Goal: Task Accomplishment & Management: Manage account settings

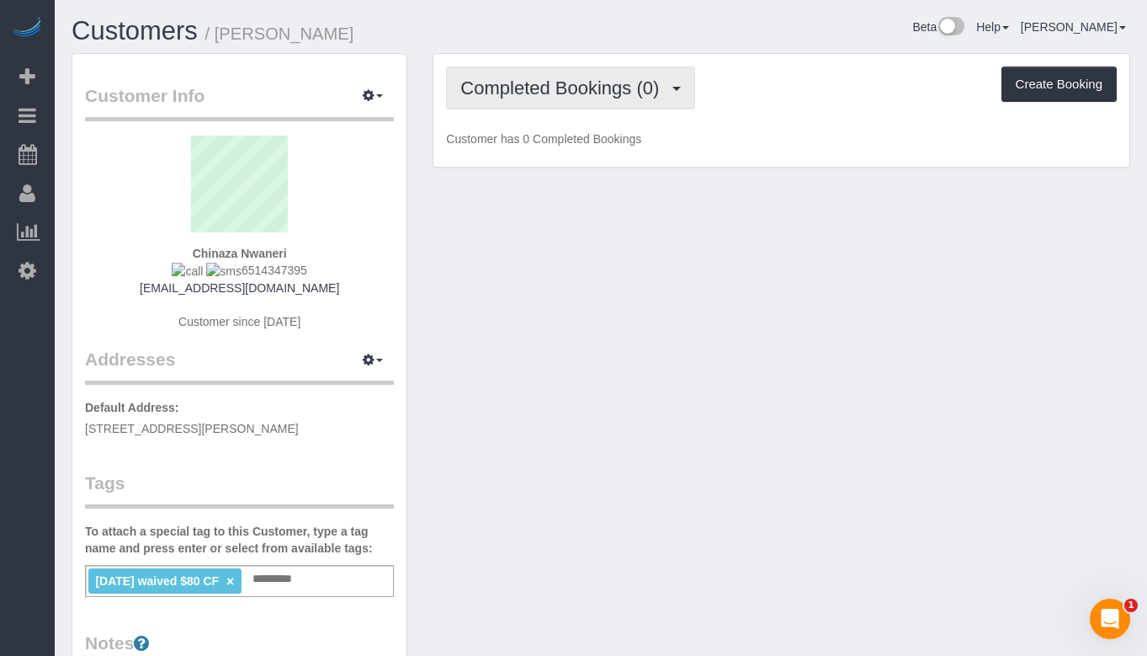
click at [583, 95] on span "Completed Bookings (0)" at bounding box center [564, 87] width 207 height 21
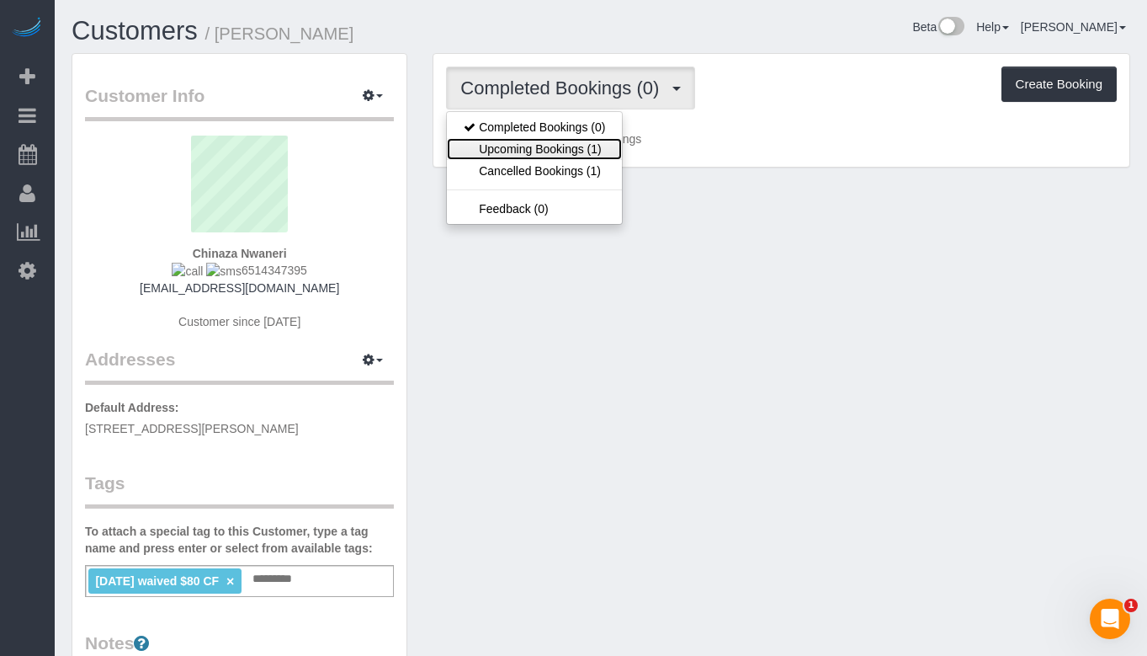
click at [571, 155] on link "Upcoming Bookings (1)" at bounding box center [534, 149] width 175 height 22
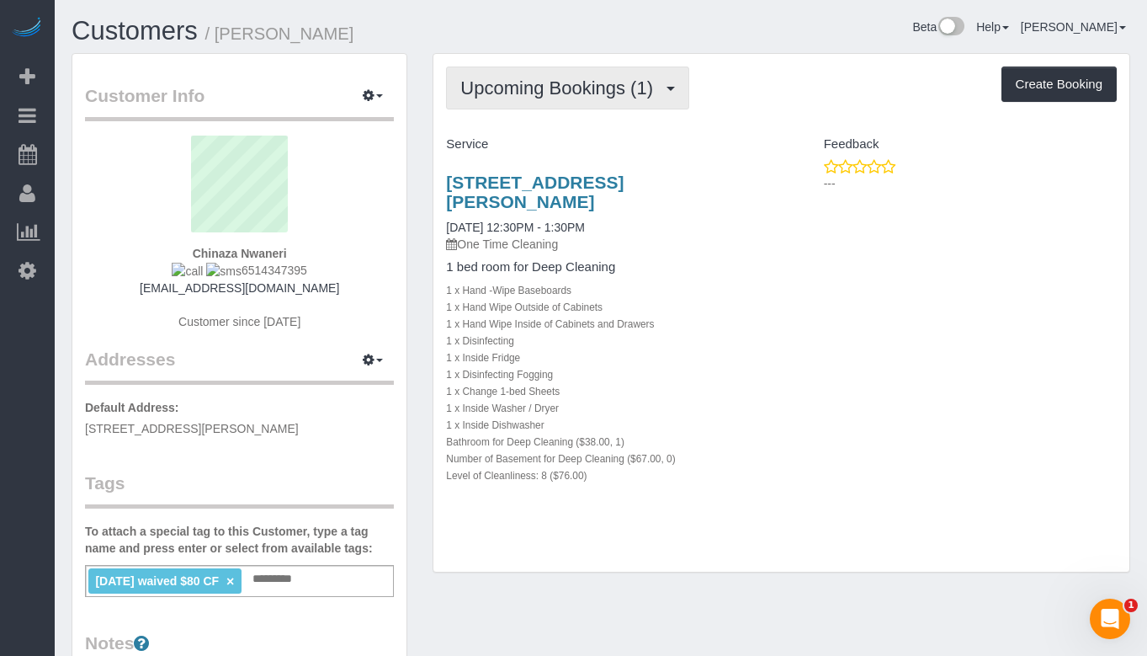
click at [574, 99] on button "Upcoming Bookings (1)" at bounding box center [567, 88] width 243 height 43
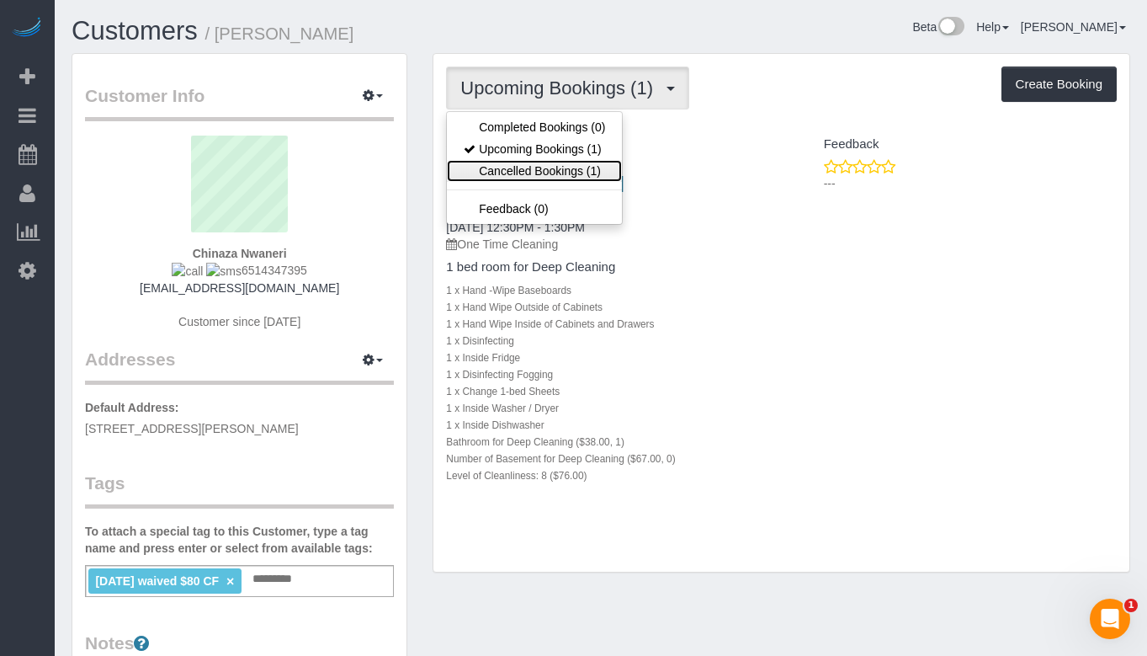
click at [572, 165] on link "Cancelled Bookings (1)" at bounding box center [534, 171] width 175 height 22
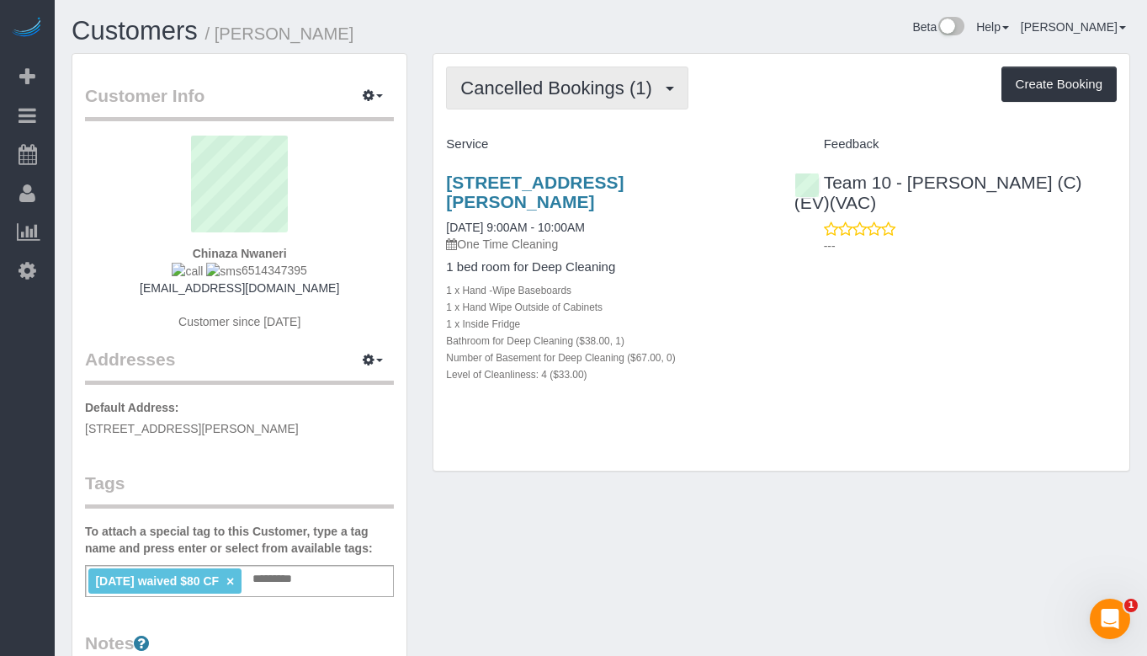
click at [588, 101] on button "Cancelled Bookings (1)" at bounding box center [567, 88] width 242 height 43
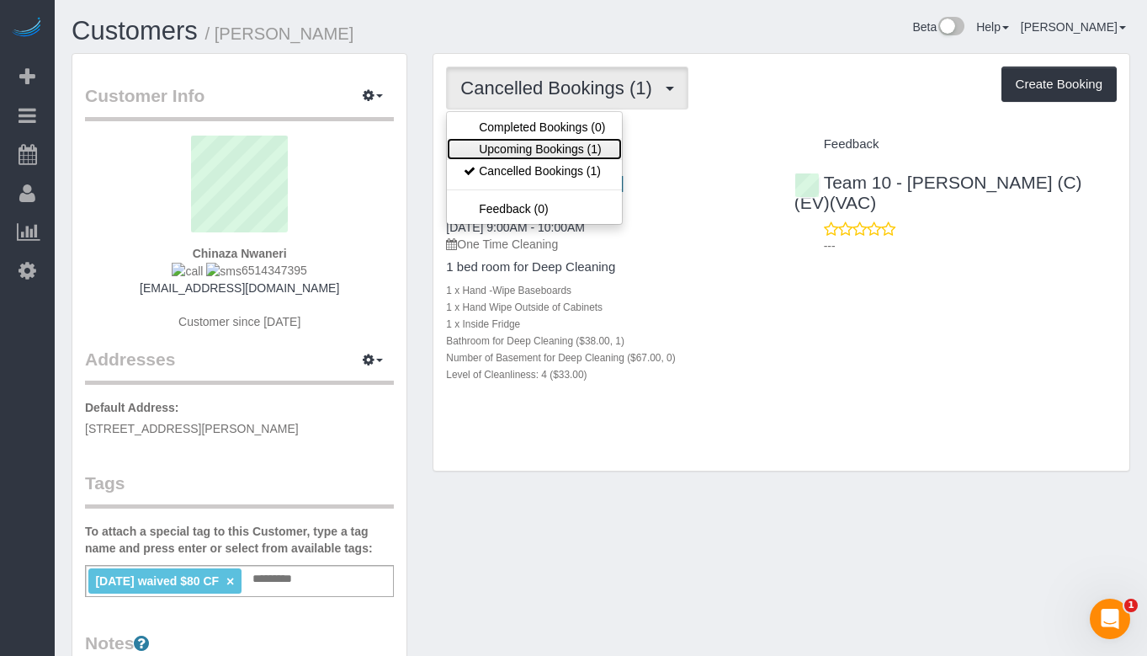
click at [576, 143] on link "Upcoming Bookings (1)" at bounding box center [534, 149] width 175 height 22
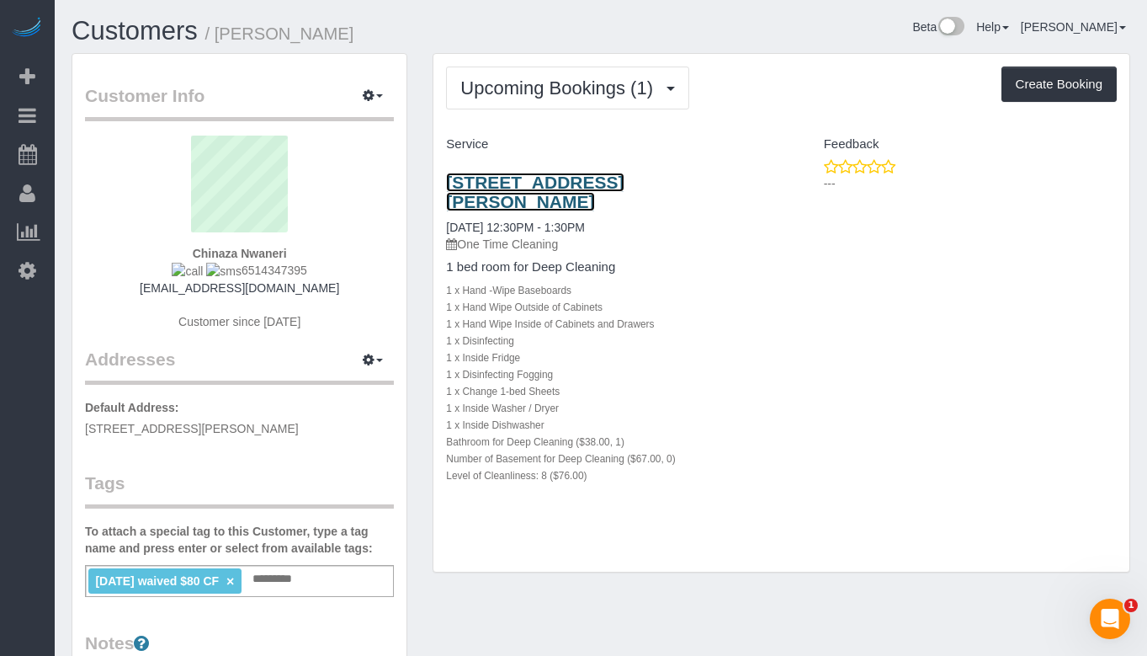
click at [597, 176] on link "[STREET_ADDRESS][PERSON_NAME]" at bounding box center [535, 192] width 178 height 39
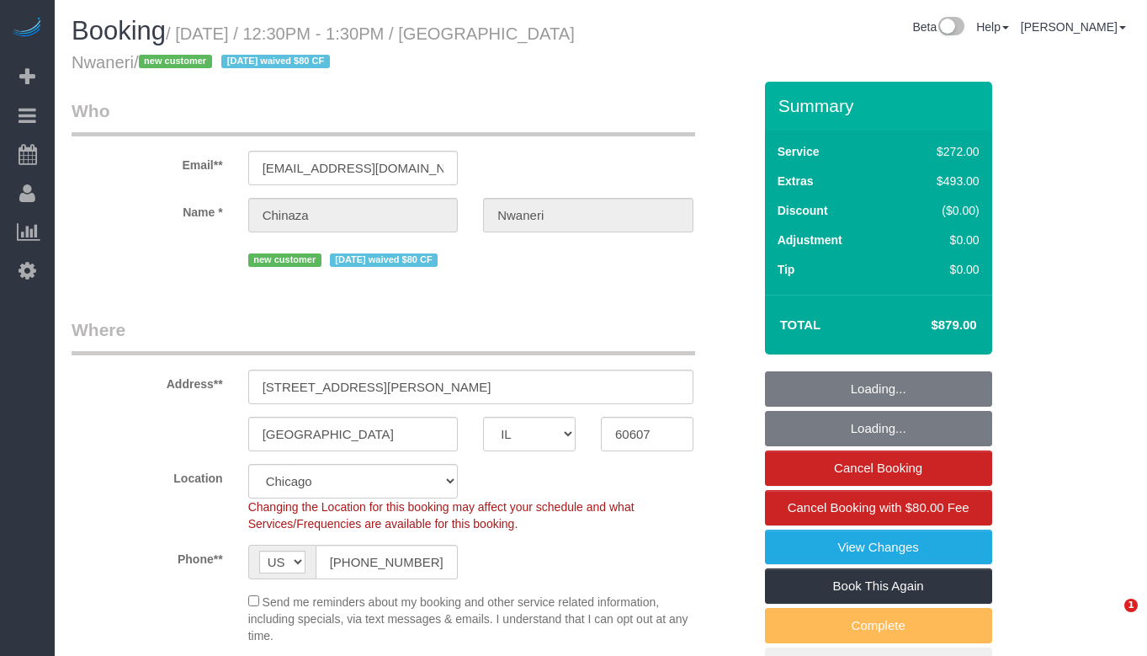
select select "IL"
select select "string:fspay-25149b6a-3529-4f14-80b5-01f13894909e"
select select "513"
select select "8"
select select "number:1"
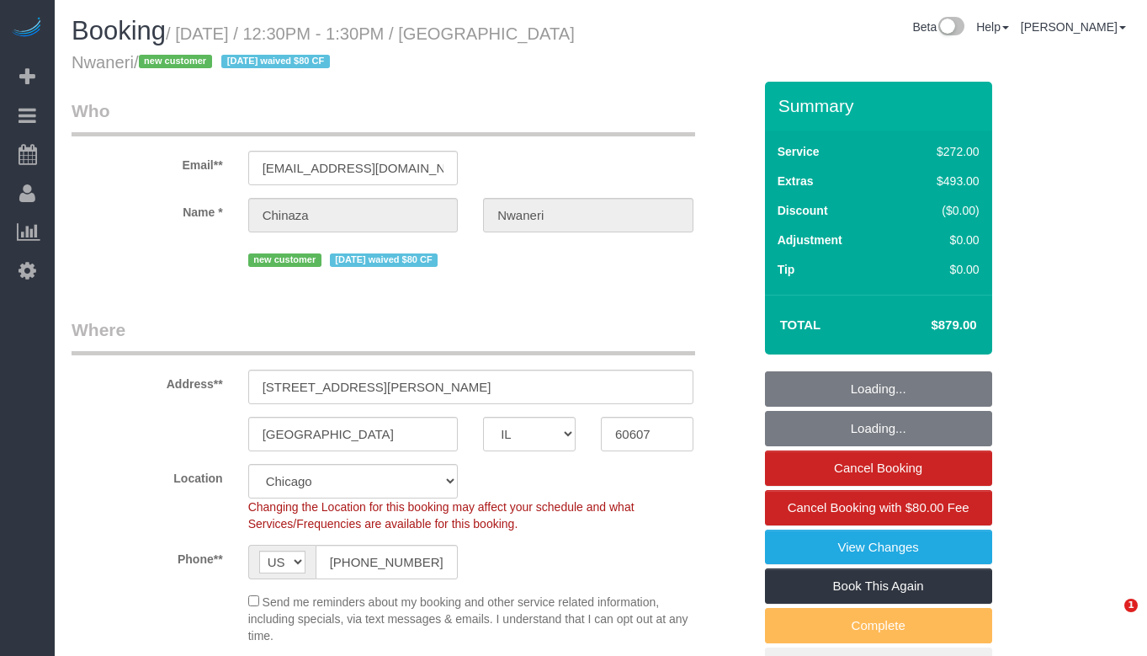
select select "number:58"
select select "number:139"
select select "number:106"
select select "object:1056"
select select "spot1"
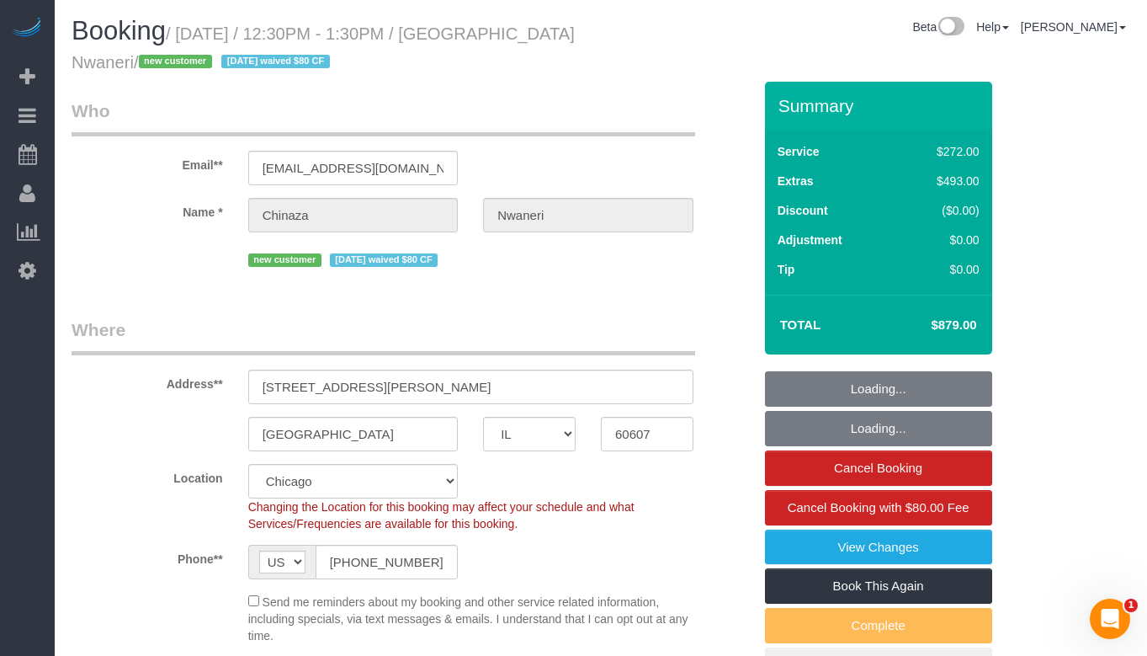
select select "8"
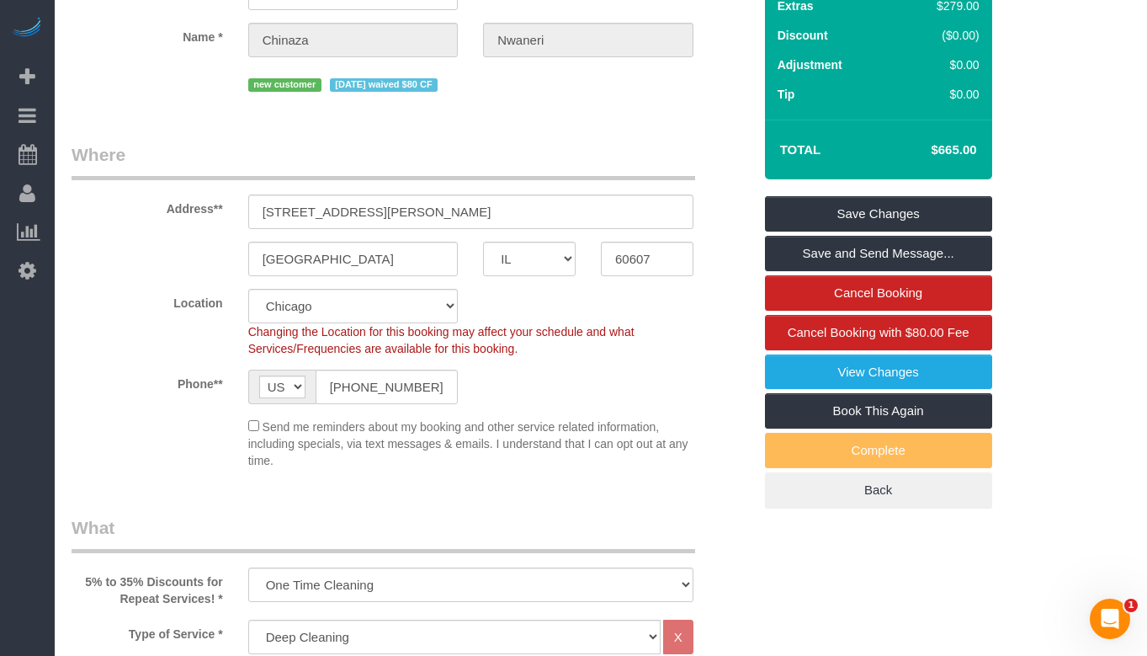
scroll to position [168, 0]
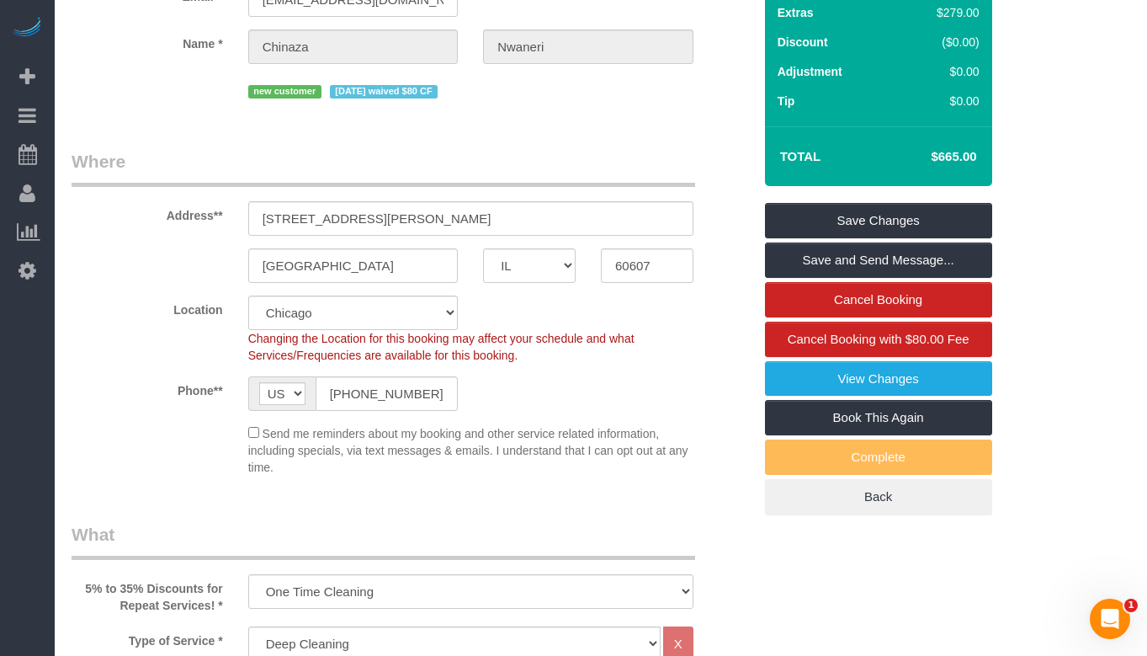
select select "spot6"
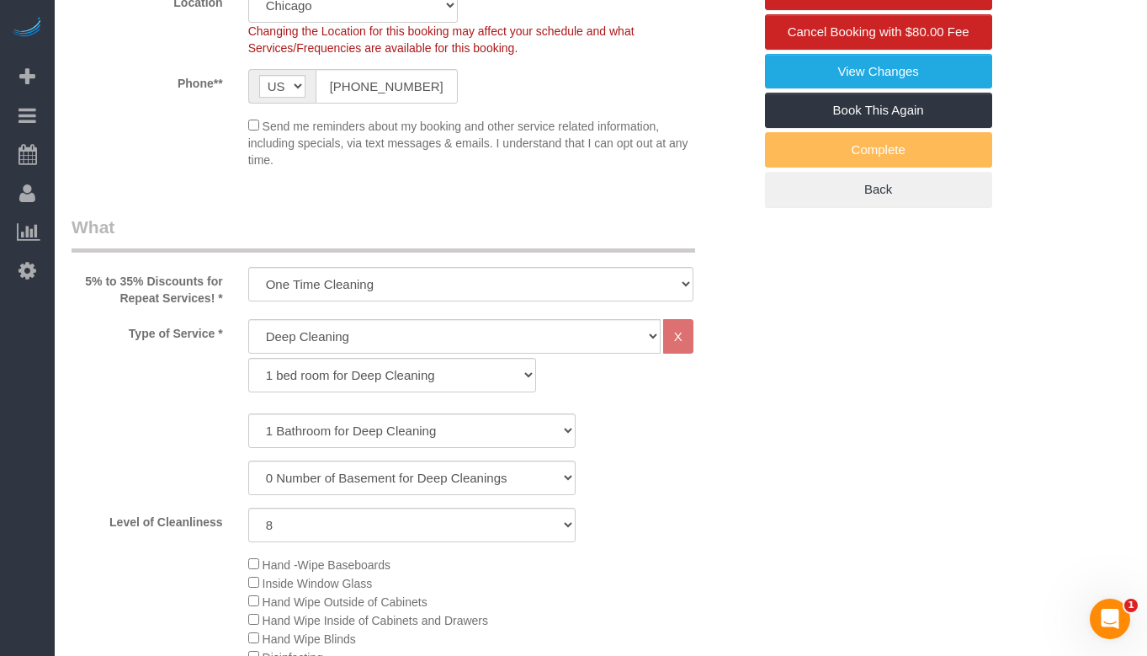
scroll to position [505, 0]
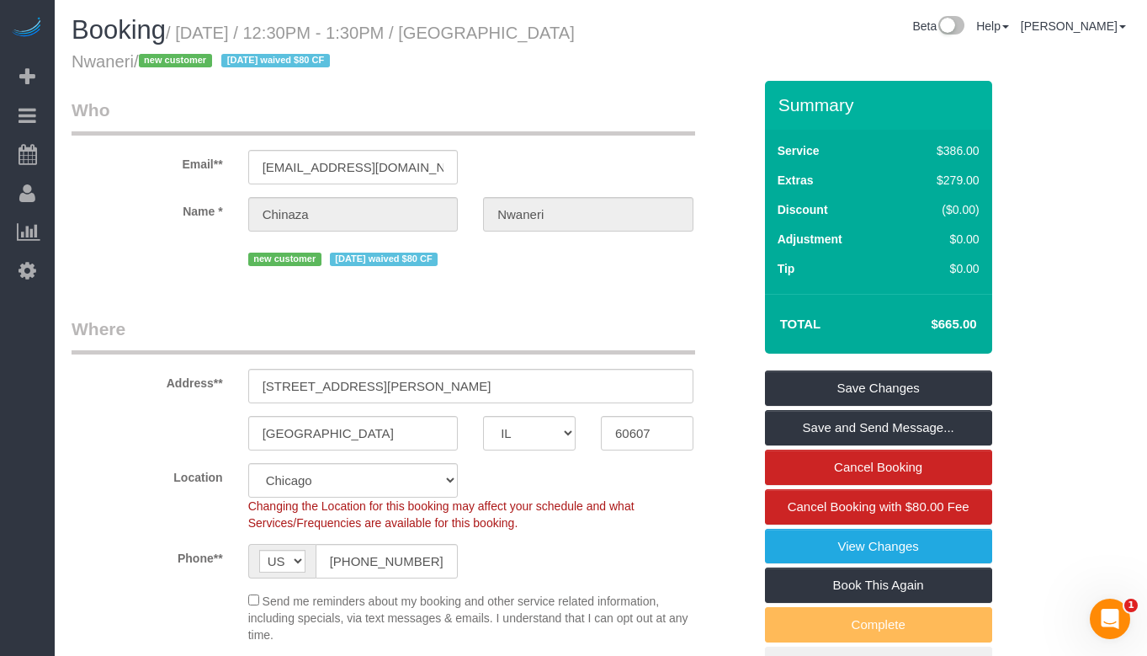
scroll to position [0, 0]
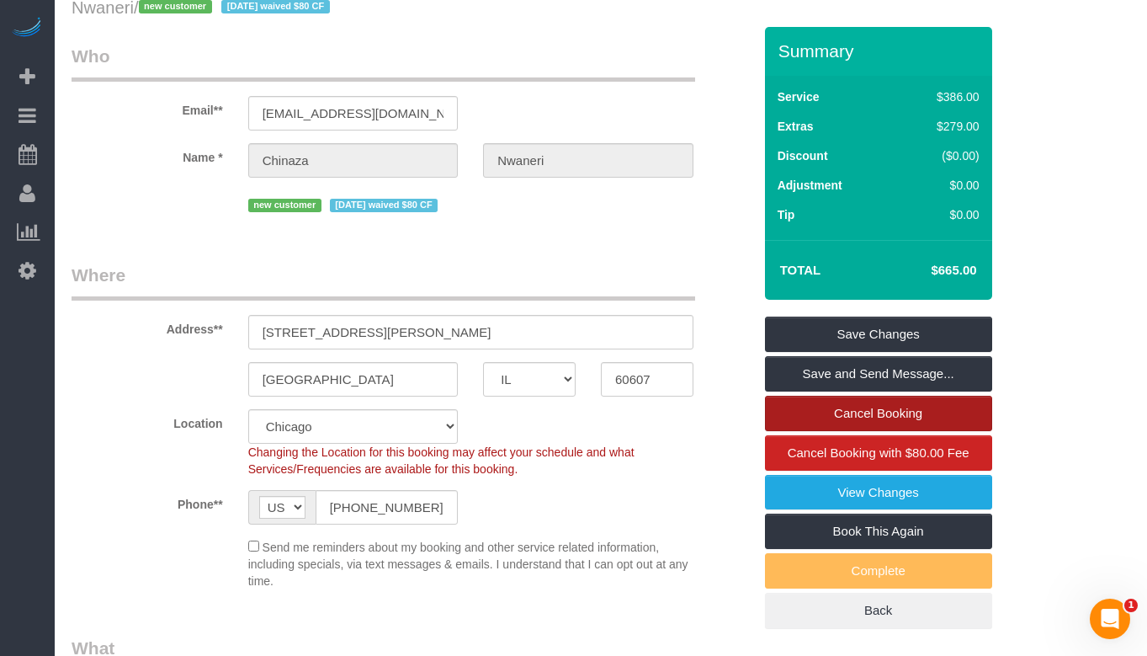
scroll to position [84, 0]
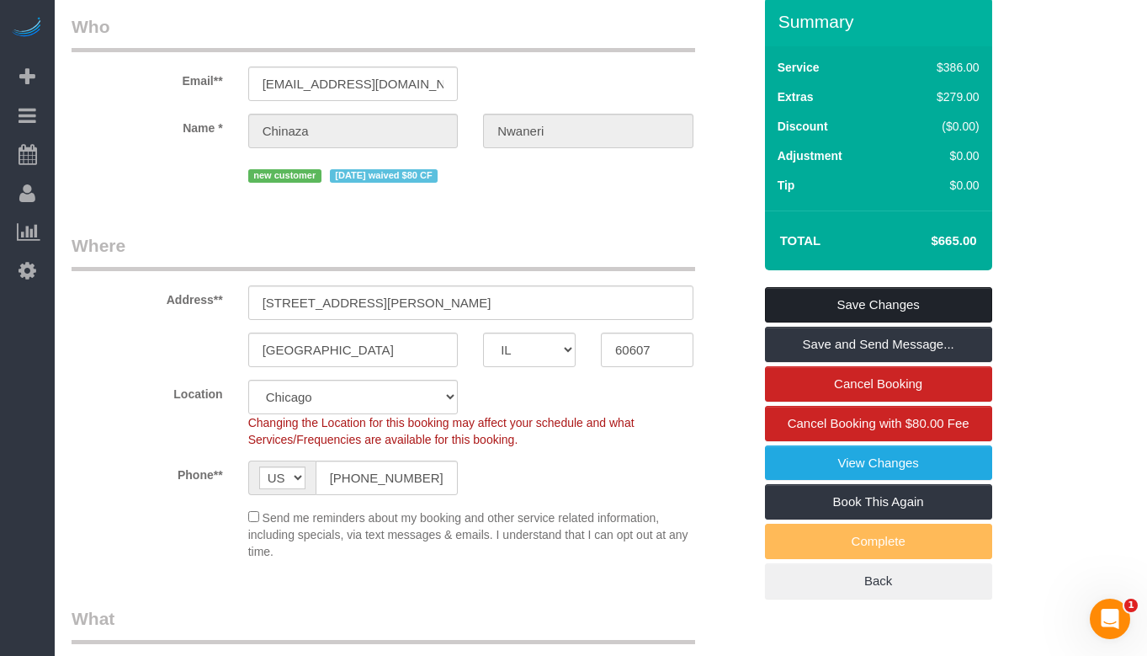
click at [922, 300] on link "Save Changes" at bounding box center [878, 304] width 227 height 35
